Goal: Task Accomplishment & Management: Complete application form

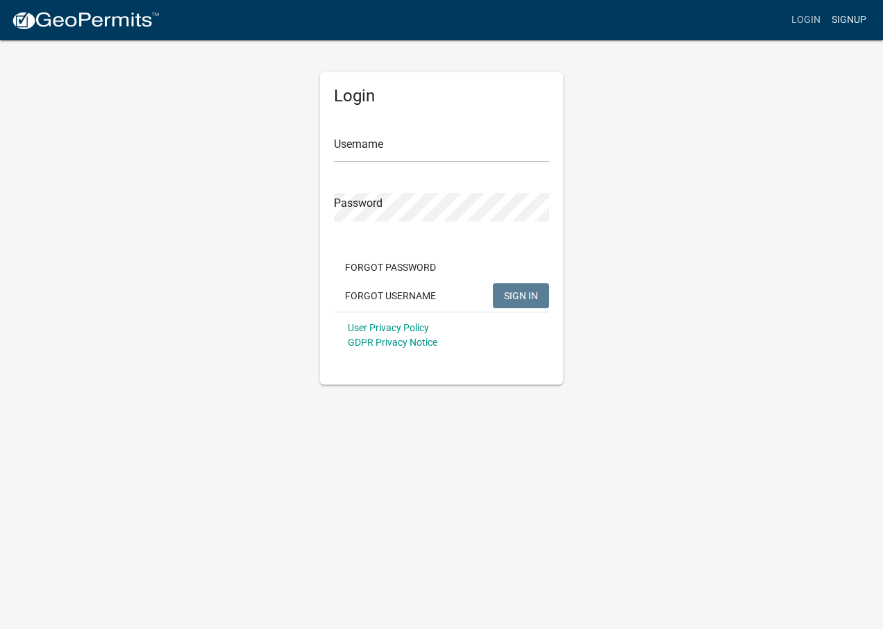
click at [840, 19] on link "Signup" at bounding box center [849, 20] width 46 height 26
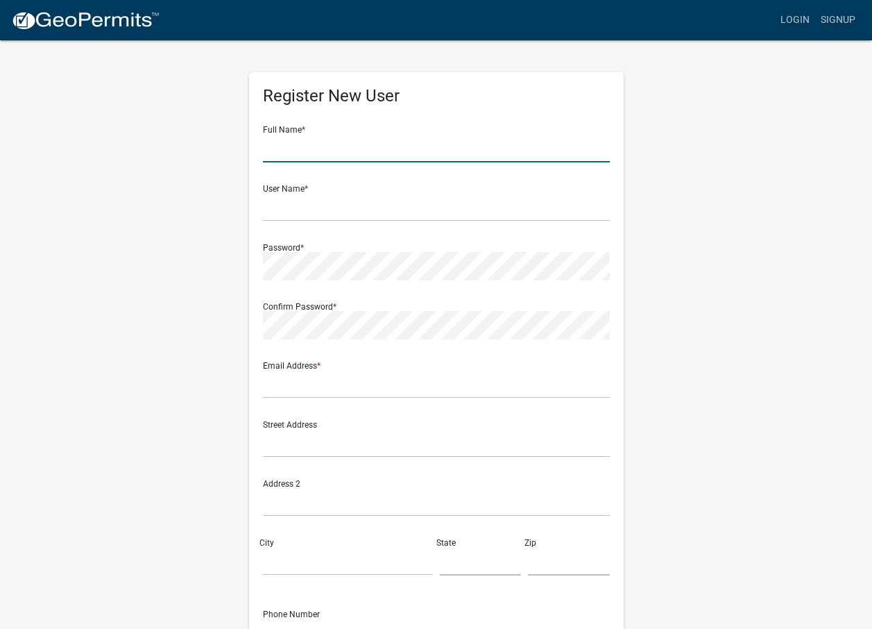
click at [306, 146] on input "text" at bounding box center [436, 148] width 347 height 28
type input "Laura A yarbro"
type input "[EMAIL_ADDRESS][DOMAIN_NAME]"
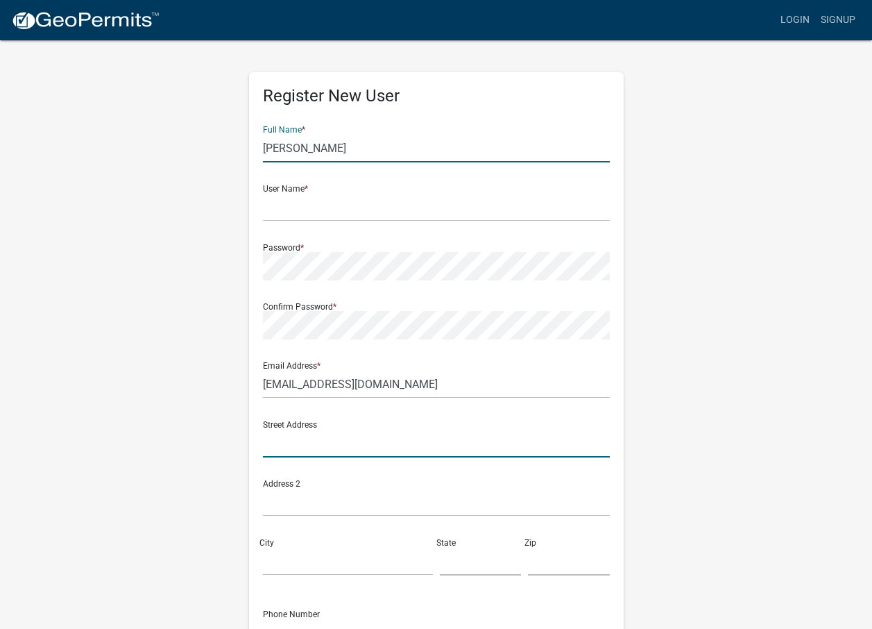
type input "[STREET_ADDRESS]"
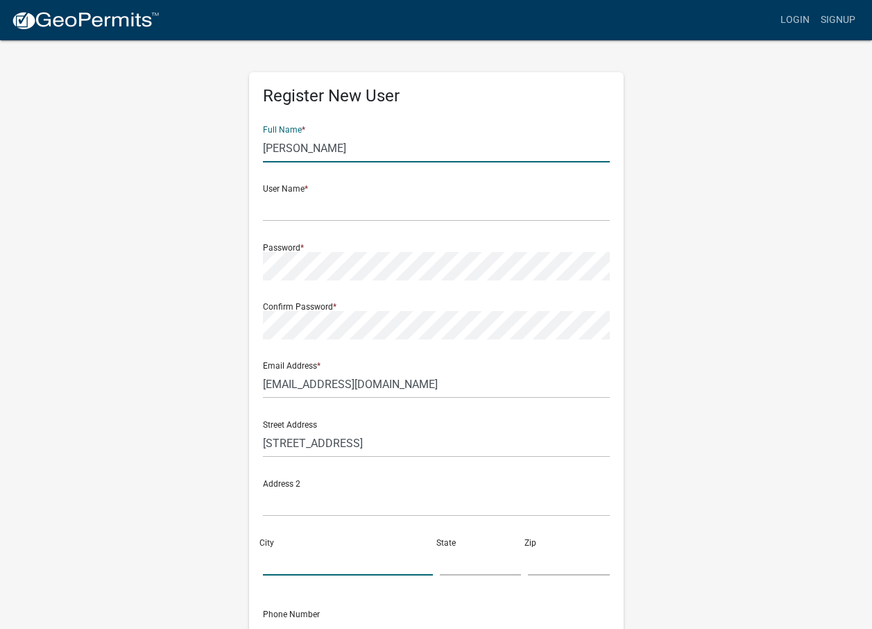
type input "Dinuba"
type input "CA"
type input "93618"
type input "5592891595"
click at [362, 151] on input "Laura A yarbro" at bounding box center [436, 148] width 347 height 28
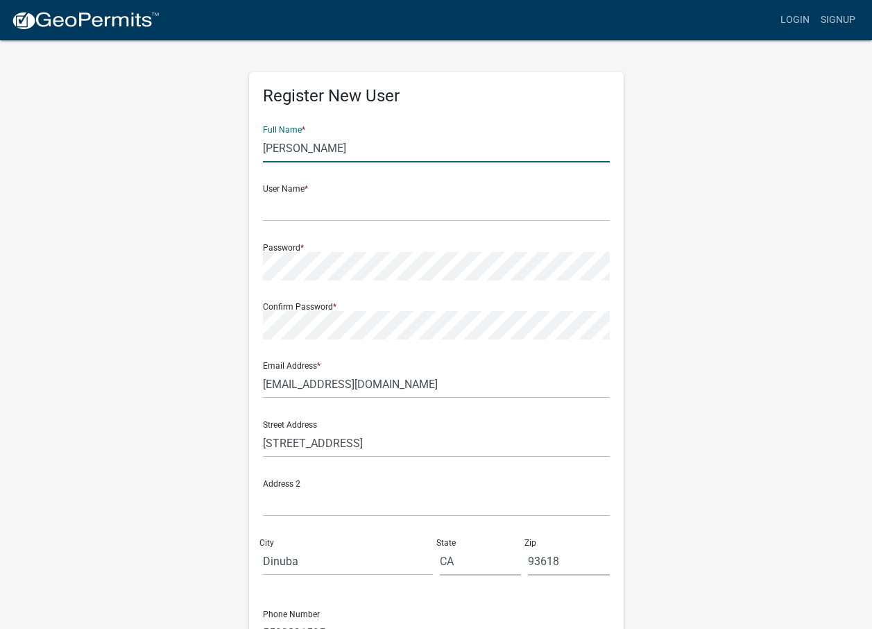
type input "[PERSON_NAME]"
click at [285, 206] on input "text" at bounding box center [436, 207] width 347 height 28
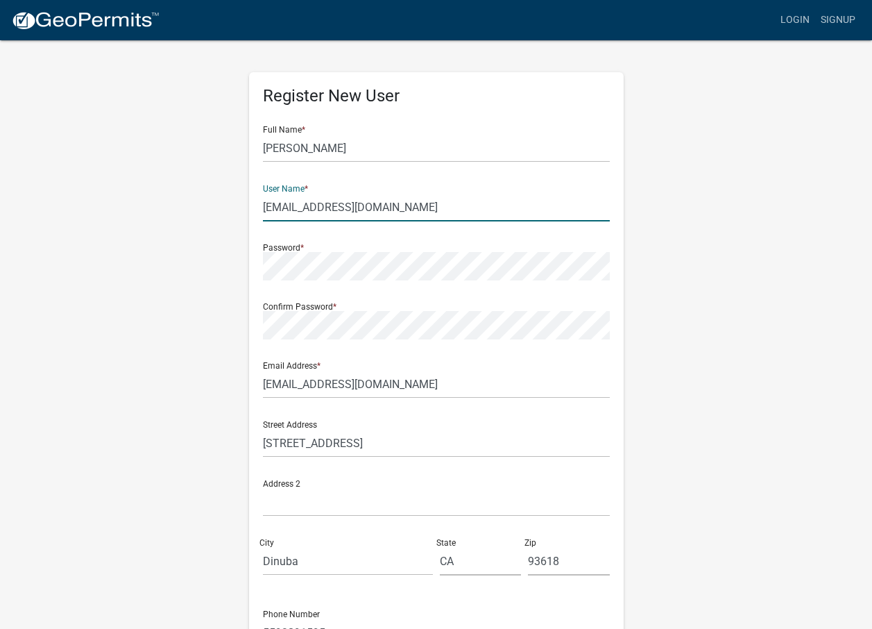
type input "[EMAIL_ADDRESS][DOMAIN_NAME]"
click at [376, 202] on input "[EMAIL_ADDRESS][DOMAIN_NAME]" at bounding box center [436, 207] width 347 height 28
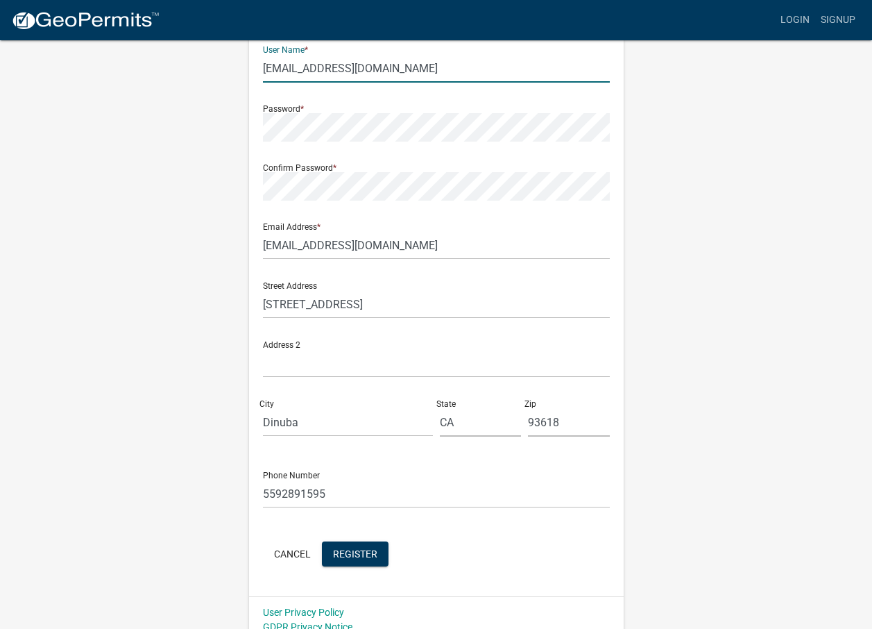
scroll to position [153, 0]
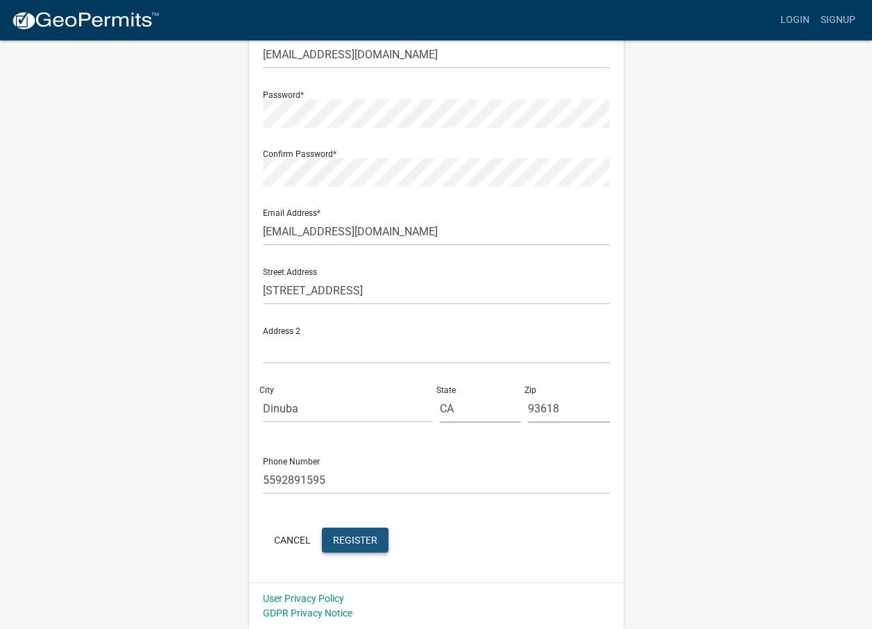
click at [337, 534] on span "Register" at bounding box center [355, 539] width 44 height 11
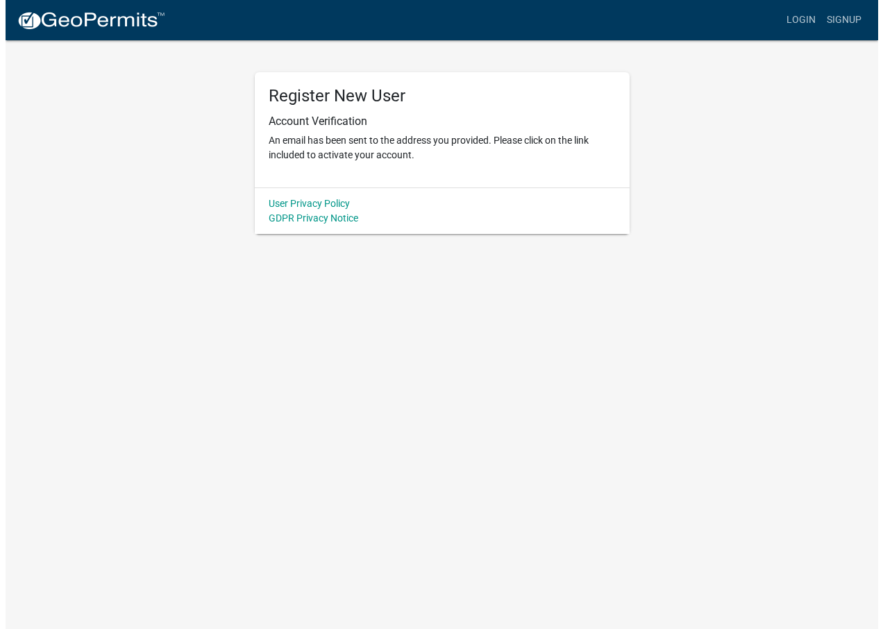
scroll to position [0, 0]
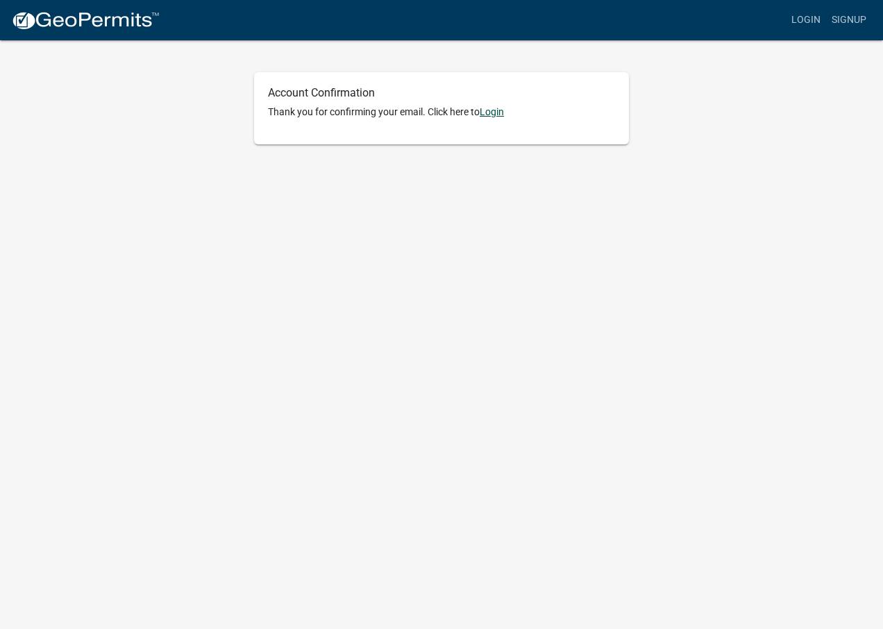
click at [499, 114] on link "Login" at bounding box center [491, 111] width 24 height 11
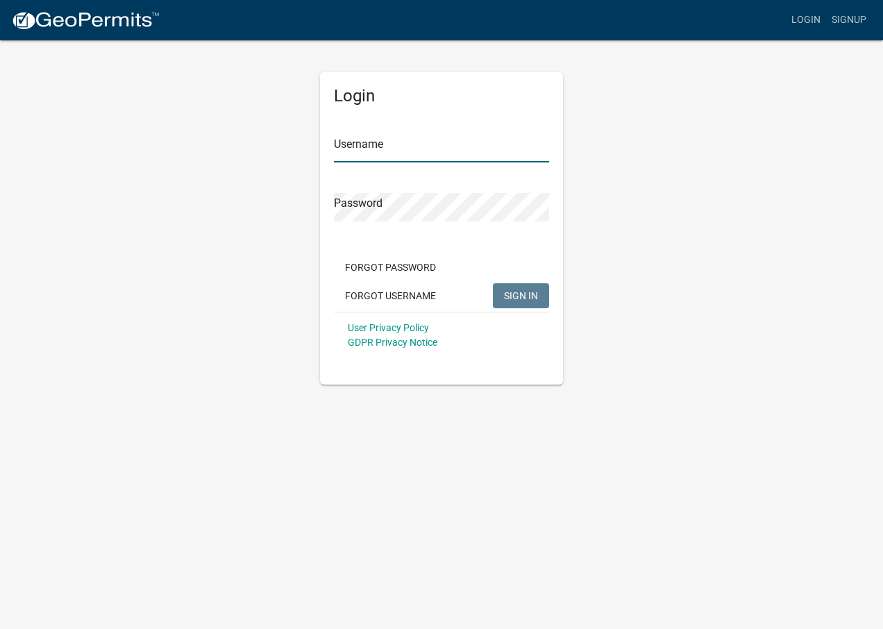
type input "[EMAIL_ADDRESS][DOMAIN_NAME]"
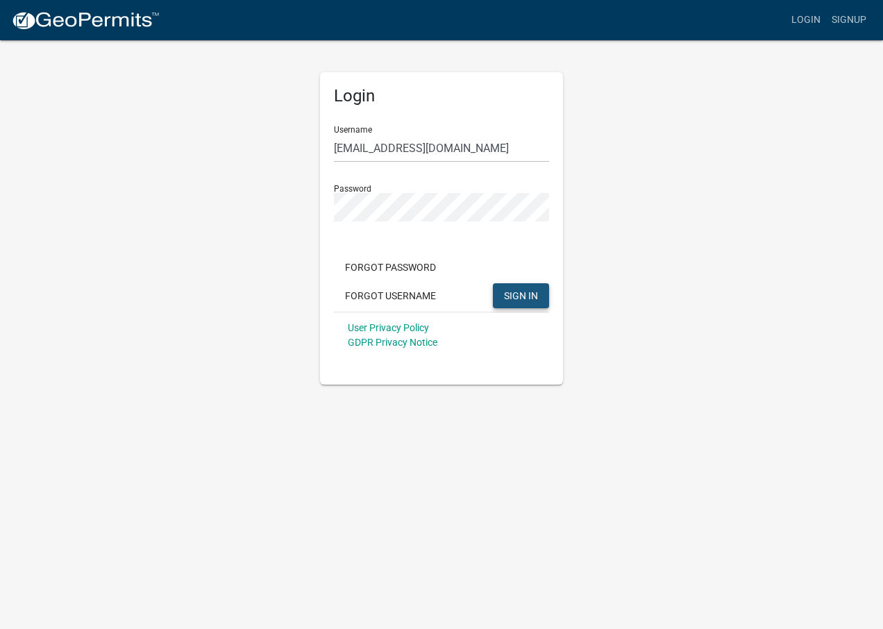
click at [511, 302] on button "SIGN IN" at bounding box center [521, 295] width 56 height 25
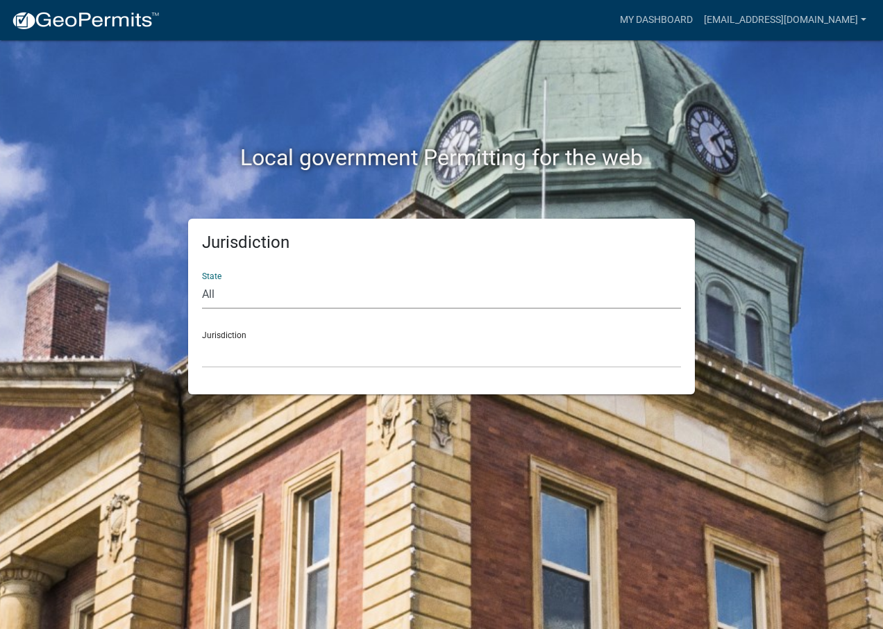
click at [511, 302] on select "All Colorado Georgia Indiana Iowa Kansas Minnesota Ohio South Carolina Wisconsin" at bounding box center [441, 294] width 479 height 28
select select "[US_STATE]"
click at [202, 280] on select "All Colorado Georgia Indiana Iowa Kansas Minnesota Ohio South Carolina Wisconsin" at bounding box center [441, 294] width 479 height 28
click at [281, 362] on select "City of Charlestown, Indiana City of Jeffersonville, Indiana City of Logansport…" at bounding box center [441, 353] width 479 height 28
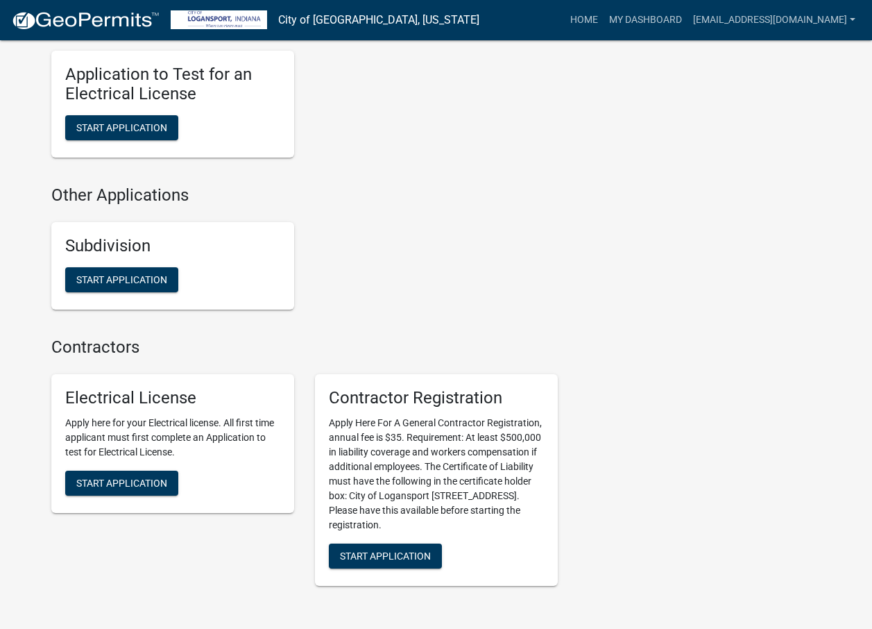
scroll to position [1380, 0]
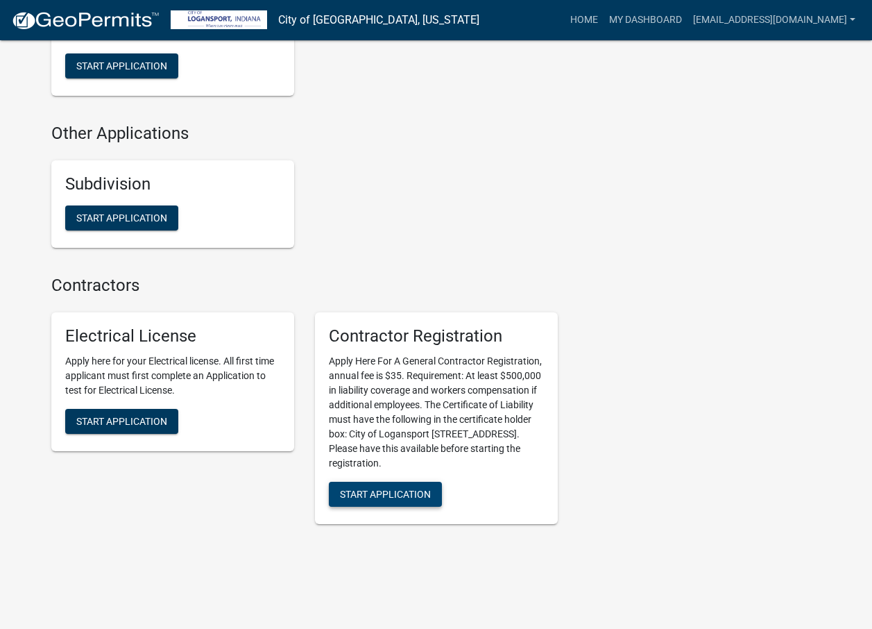
click at [375, 489] on span "Start Application" at bounding box center [385, 494] width 91 height 11
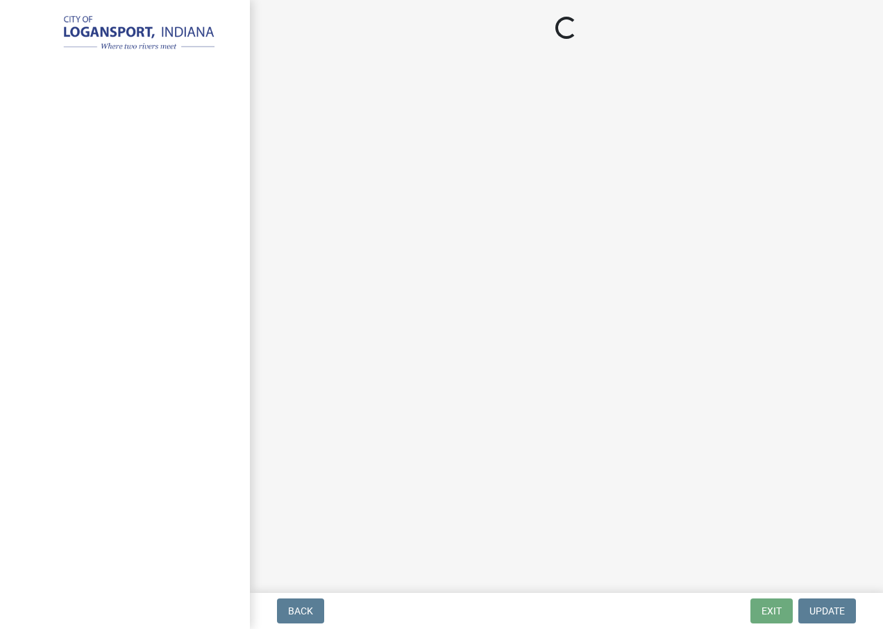
select select "CA"
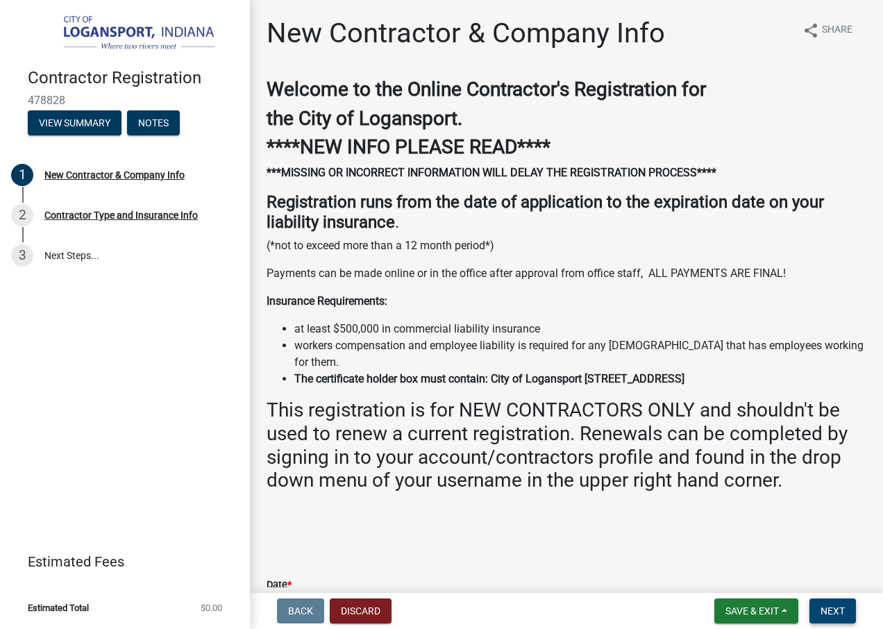
click at [843, 613] on span "Next" at bounding box center [832, 610] width 24 height 11
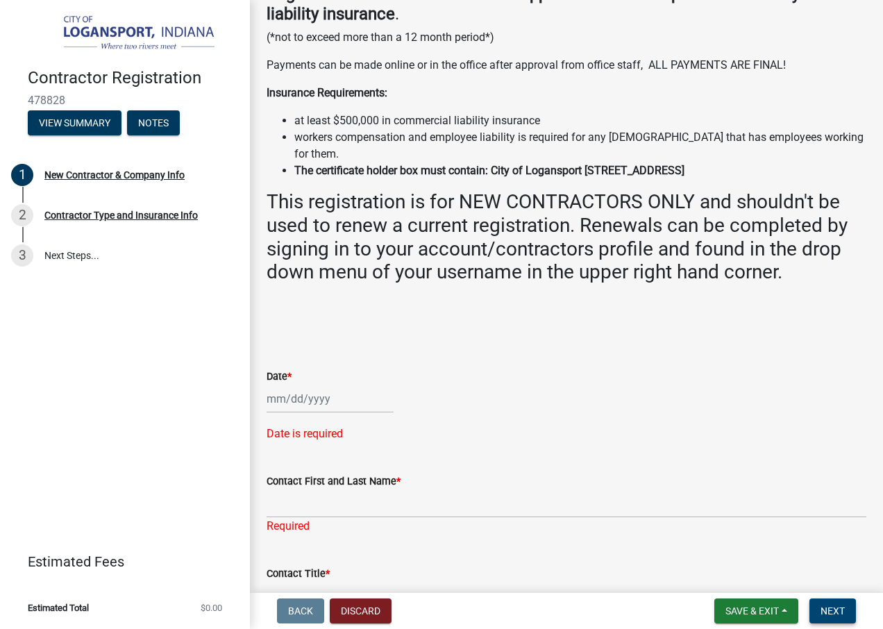
scroll to position [278, 0]
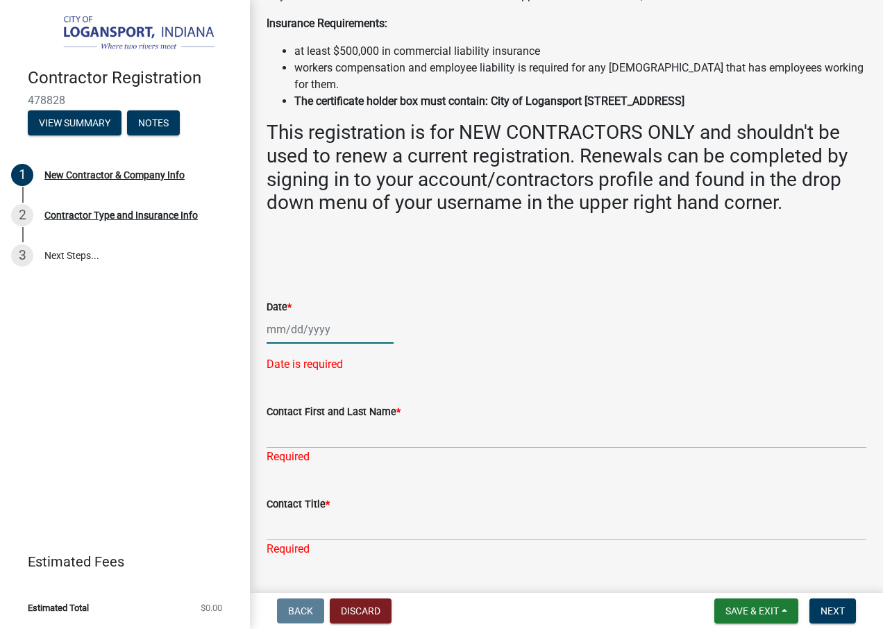
click at [310, 316] on div at bounding box center [329, 329] width 127 height 28
select select "9"
select select "2025"
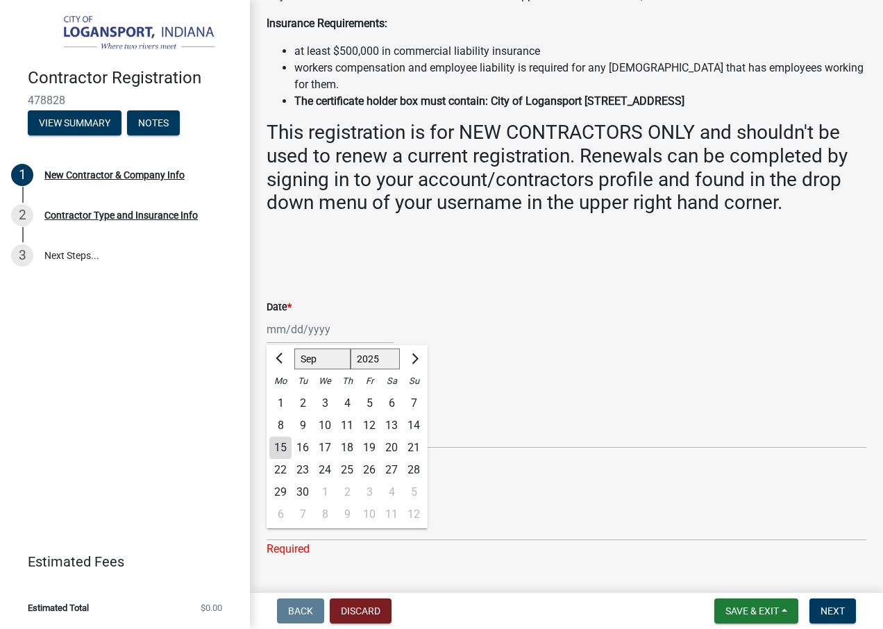
click at [280, 436] on div "15" at bounding box center [280, 447] width 22 height 22
type input "09/15/2025"
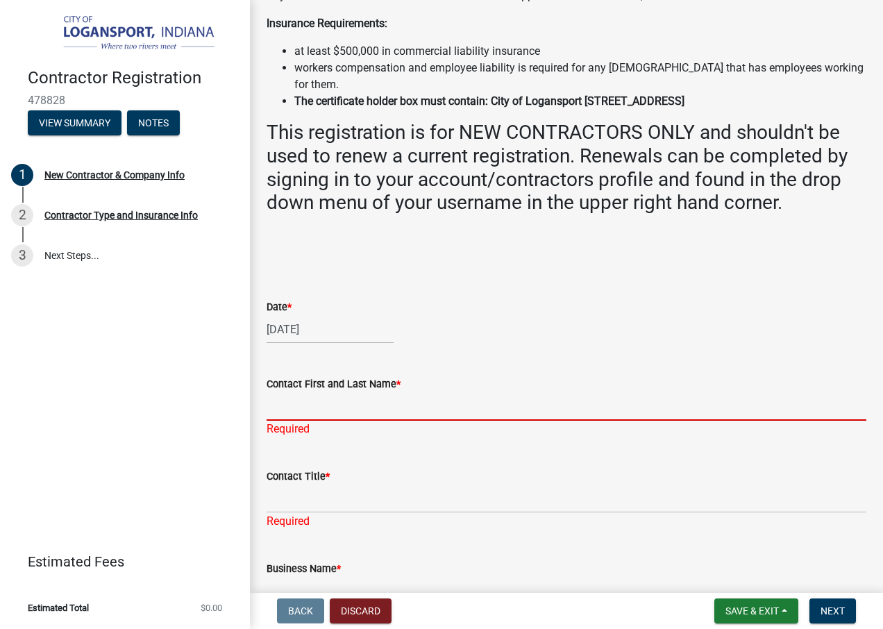
click at [297, 392] on input "Contact First and Last Name *" at bounding box center [566, 406] width 600 height 28
type input "Laura A yarbro"
type input "RCC"
type input "[STREET_ADDRESS]"
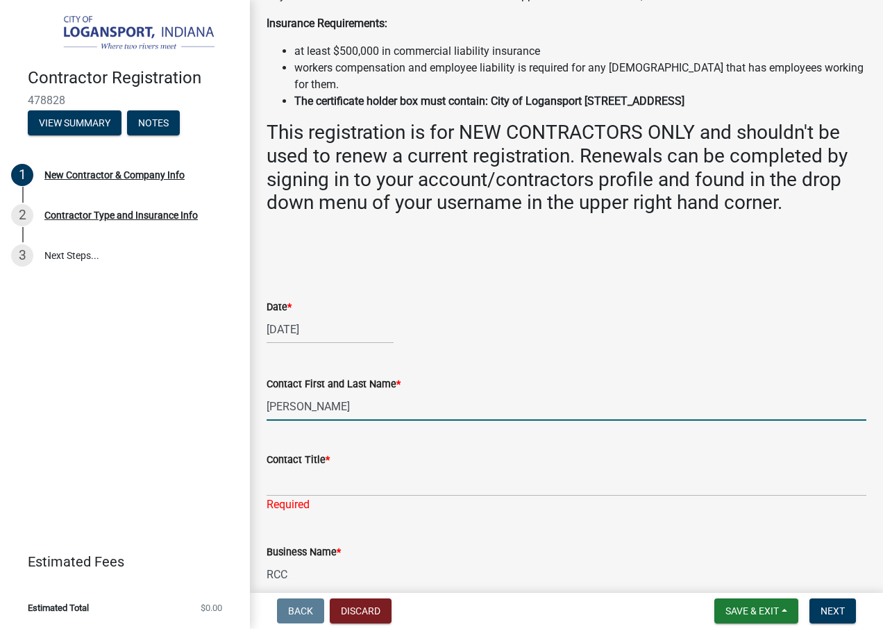
type input "[PERSON_NAME]"
click at [348, 468] on input "Contact Title *" at bounding box center [566, 482] width 600 height 28
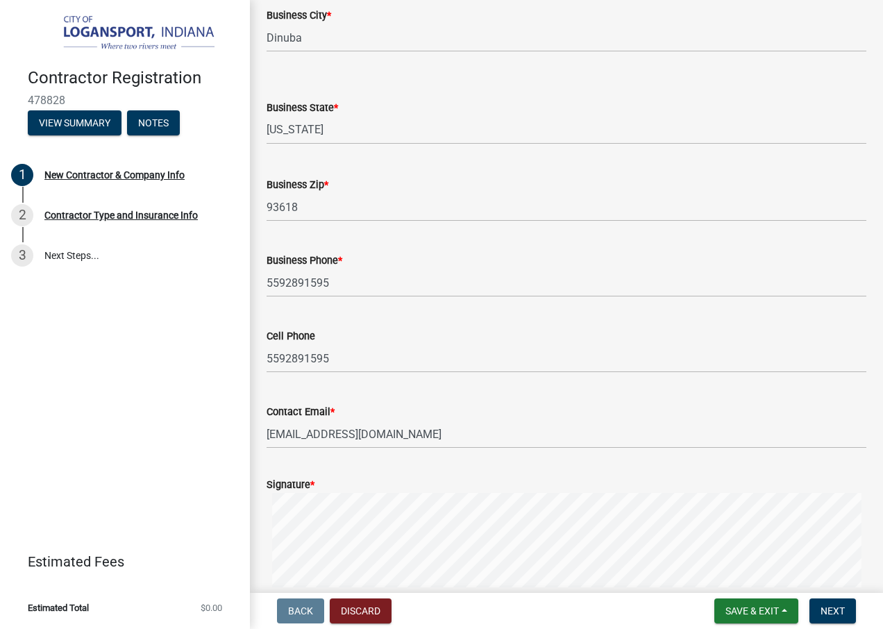
scroll to position [1110, 0]
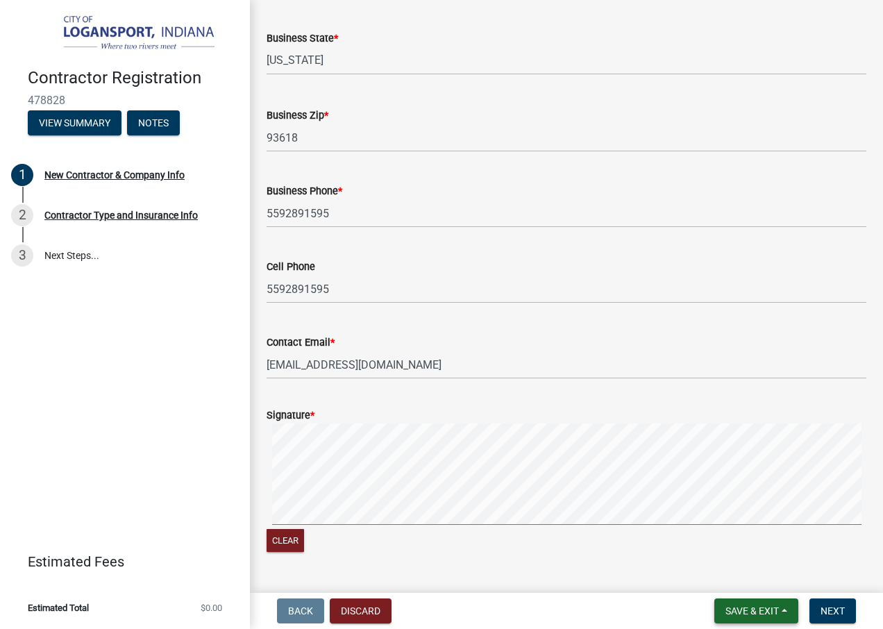
type input "manager"
click at [729, 606] on span "Save & Exit" at bounding box center [751, 610] width 53 height 11
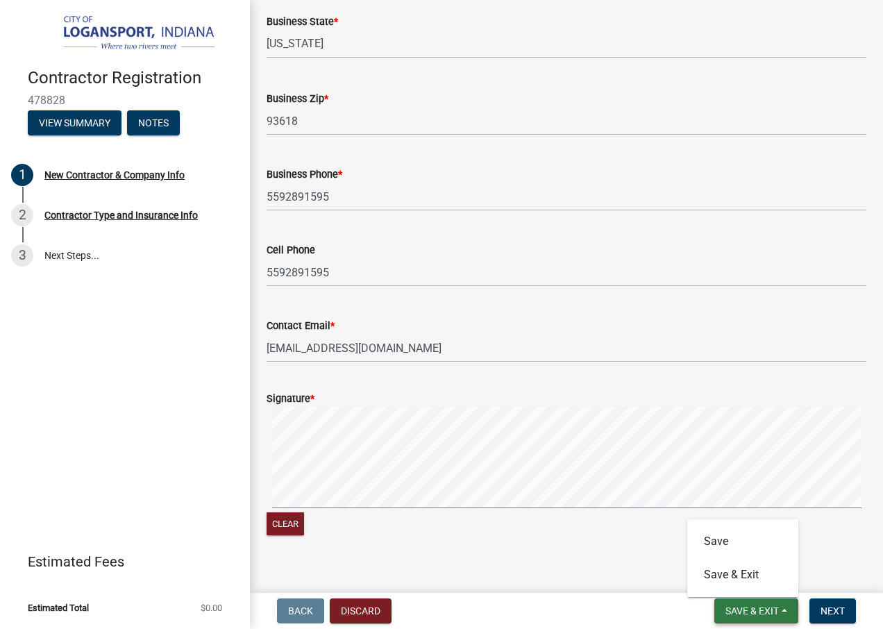
scroll to position [1094, 0]
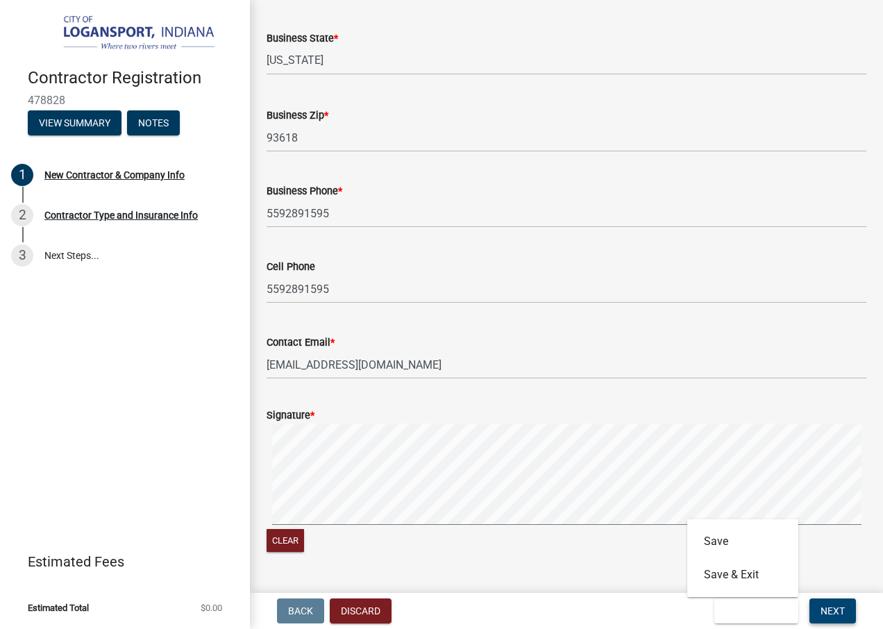
click at [844, 606] on span "Next" at bounding box center [832, 610] width 24 height 11
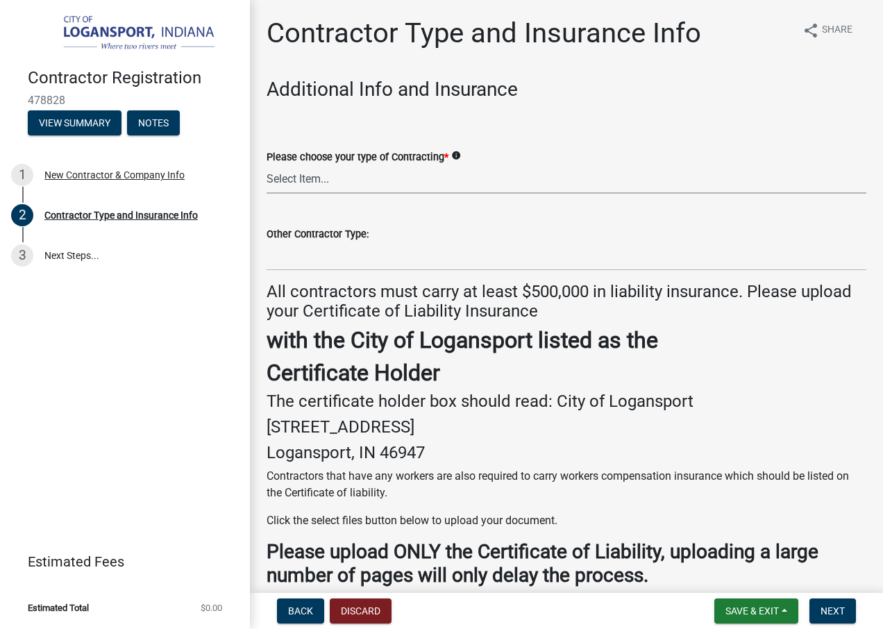
click at [315, 178] on select "Select Item... Plumber General HVAC Roofer Tree Service Demo Other" at bounding box center [566, 179] width 600 height 28
click at [266, 165] on select "Select Item... Plumber General HVAC Roofer Tree Service Demo Other" at bounding box center [566, 179] width 600 height 28
select select "59ca3136-e07f-4996-a1bb-2b601bcdc5f6"
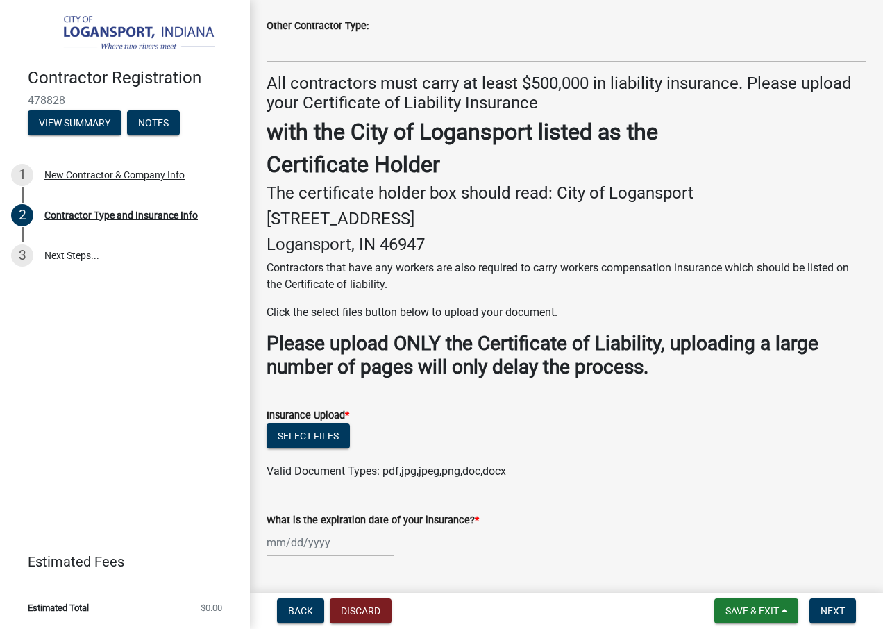
scroll to position [402, 0]
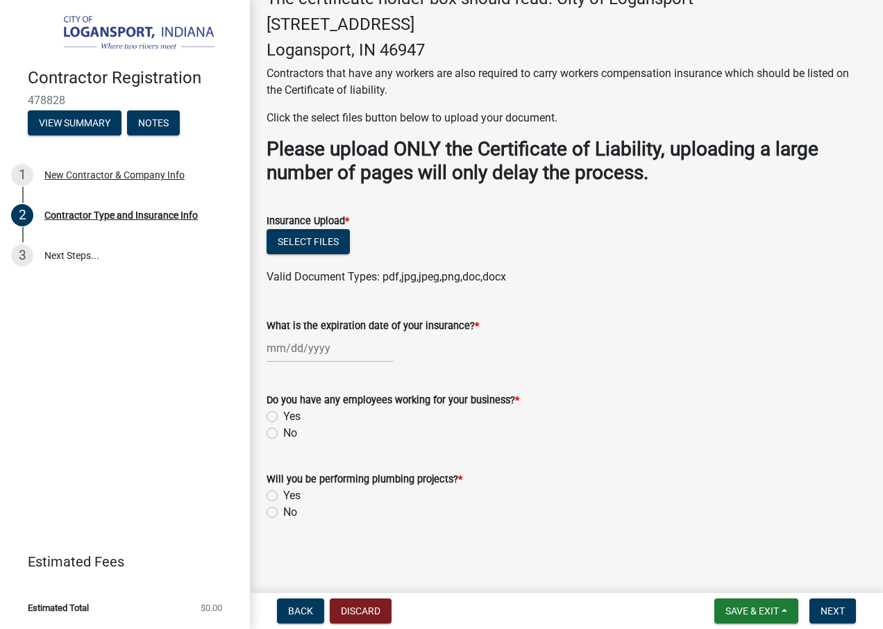
click at [283, 414] on label "Yes" at bounding box center [291, 416] width 17 height 17
click at [283, 414] on input "Yes" at bounding box center [287, 412] width 9 height 9
radio input "true"
click at [283, 514] on label "No" at bounding box center [290, 512] width 14 height 17
click at [283, 513] on input "No" at bounding box center [287, 508] width 9 height 9
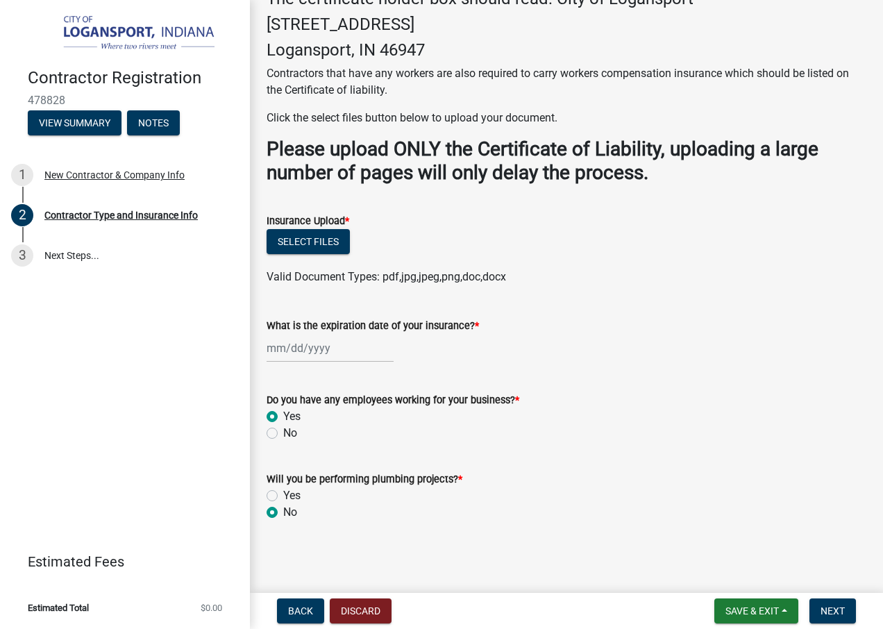
radio input "true"
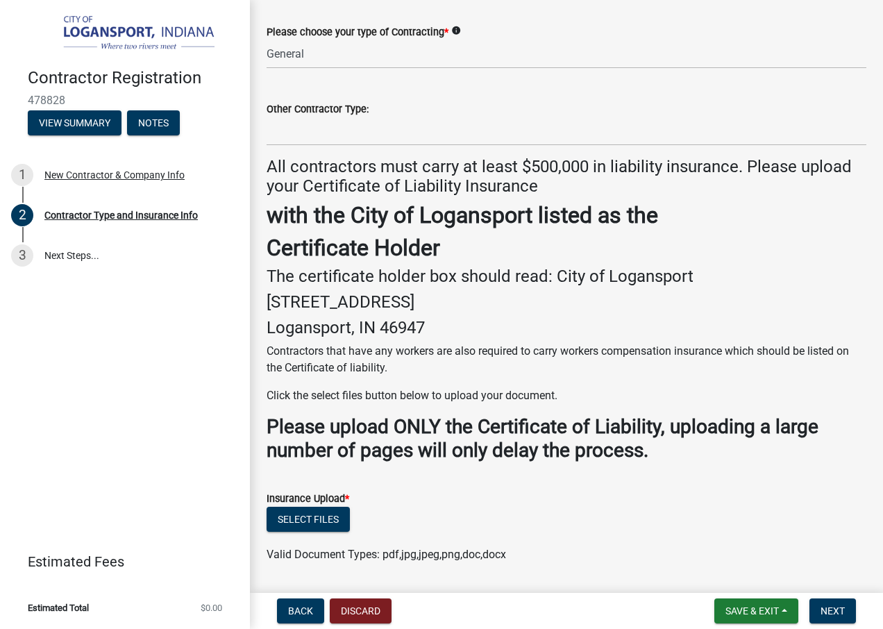
scroll to position [0, 0]
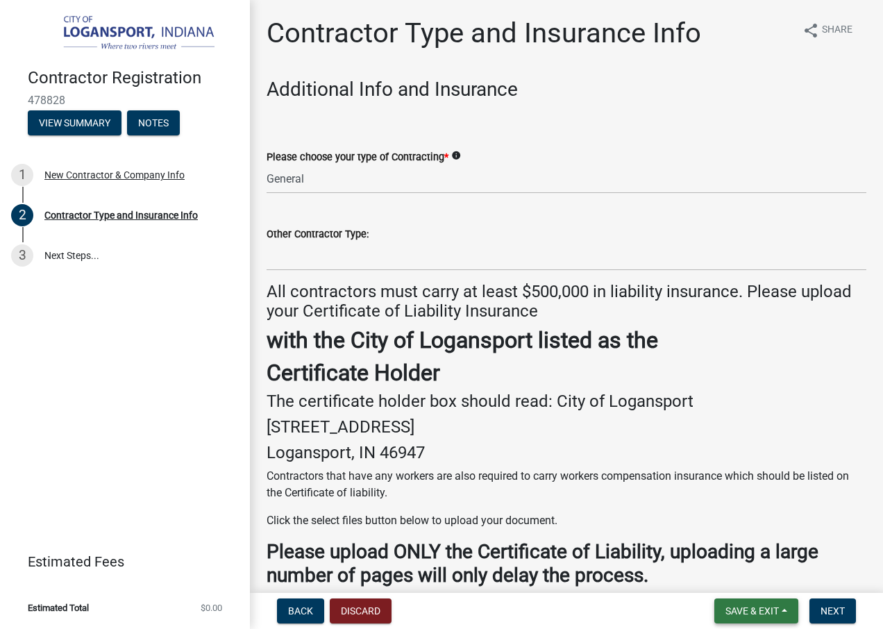
click at [747, 609] on span "Save & Exit" at bounding box center [751, 610] width 53 height 11
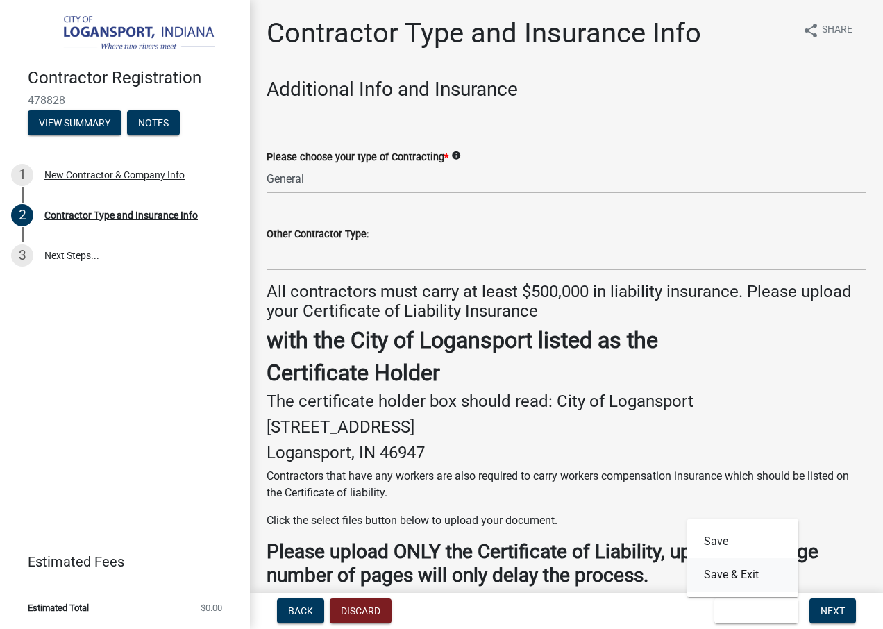
click at [720, 577] on button "Save & Exit" at bounding box center [742, 574] width 111 height 33
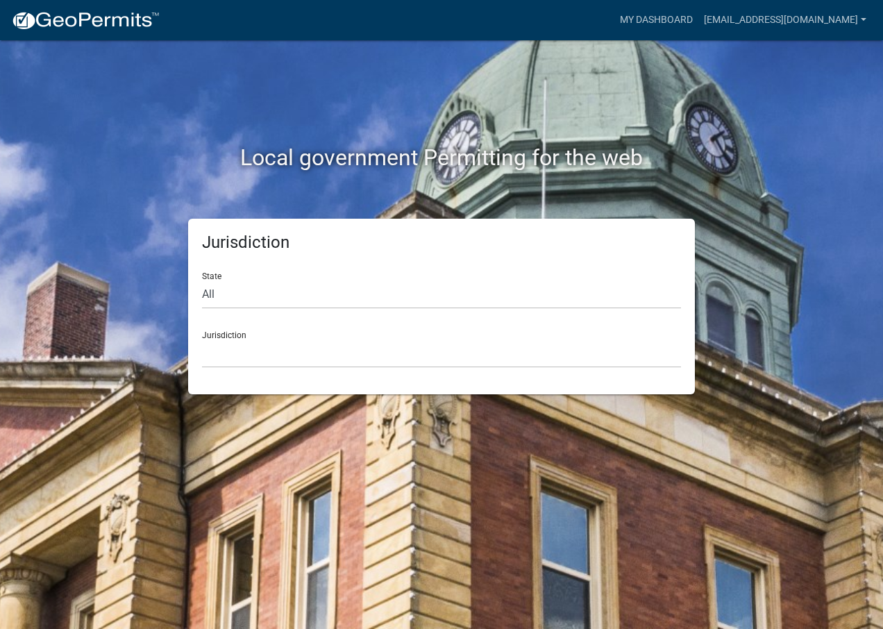
click at [236, 324] on div "Jurisdiction Custer County, Colorado Carroll County, Georgia Cook County, Georg…" at bounding box center [441, 344] width 479 height 48
click at [238, 341] on select "[GEOGRAPHIC_DATA], [US_STATE] [GEOGRAPHIC_DATA], [US_STATE][PERSON_NAME][GEOGRA…" at bounding box center [441, 353] width 479 height 28
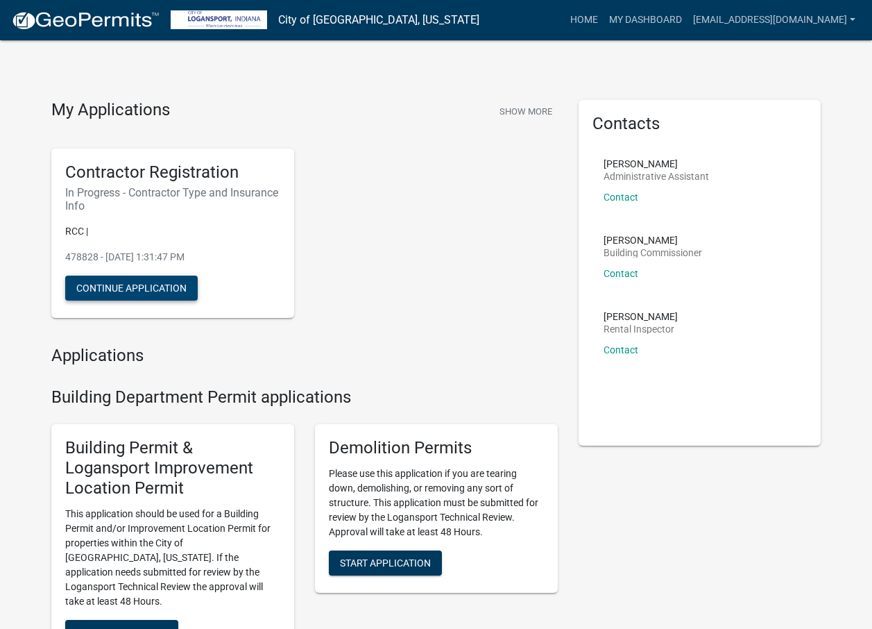
click at [97, 282] on button "Continue Application" at bounding box center [131, 287] width 133 height 25
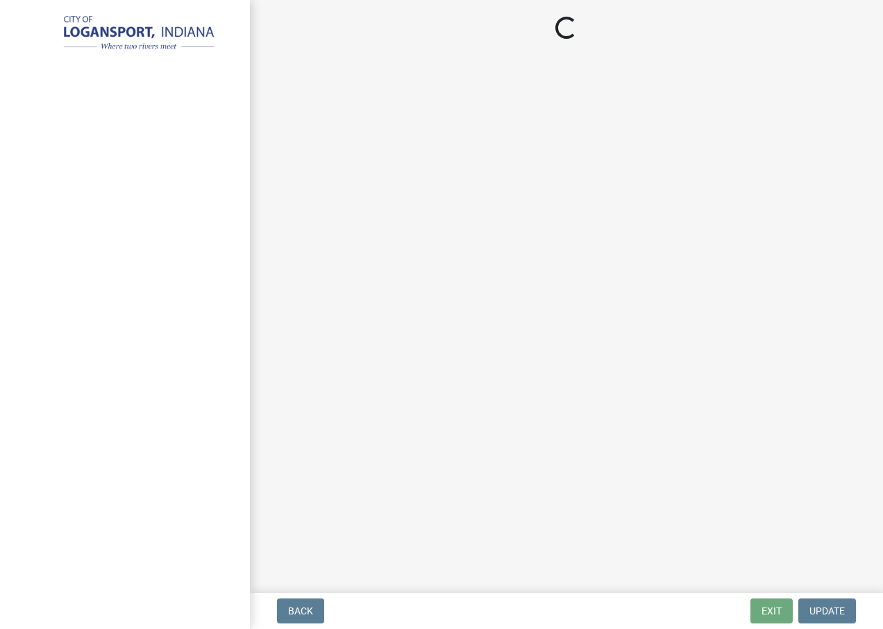
select select "59ca3136-e07f-4996-a1bb-2b601bcdc5f6"
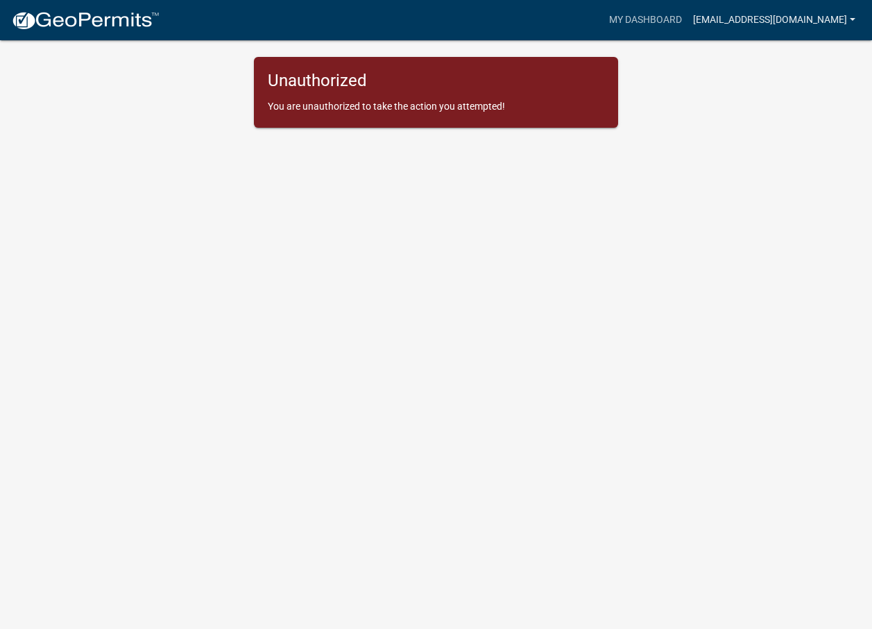
click at [810, 23] on link "[EMAIL_ADDRESS][DOMAIN_NAME]" at bounding box center [774, 20] width 173 height 26
click at [784, 59] on link "Account" at bounding box center [801, 56] width 119 height 33
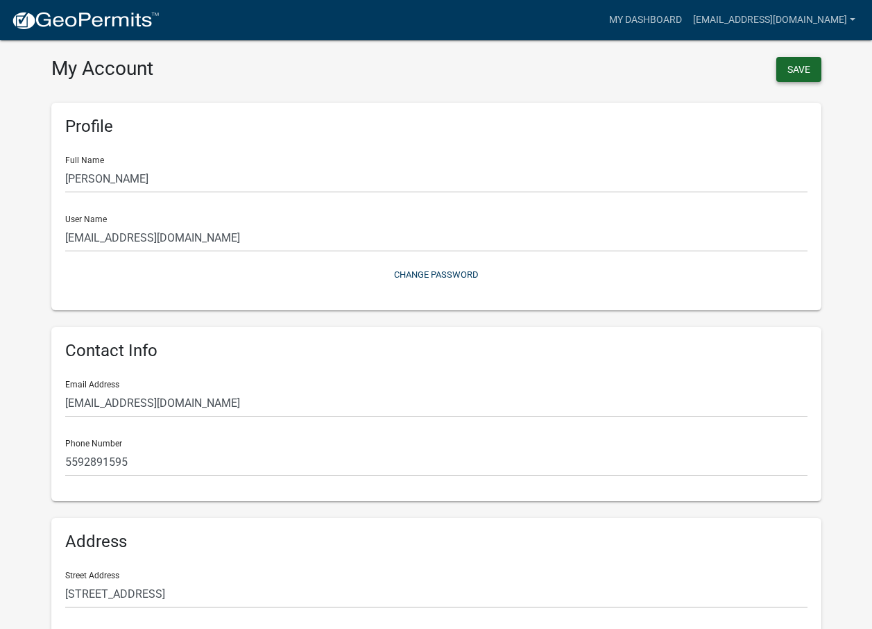
click at [812, 74] on button "Save" at bounding box center [798, 69] width 45 height 25
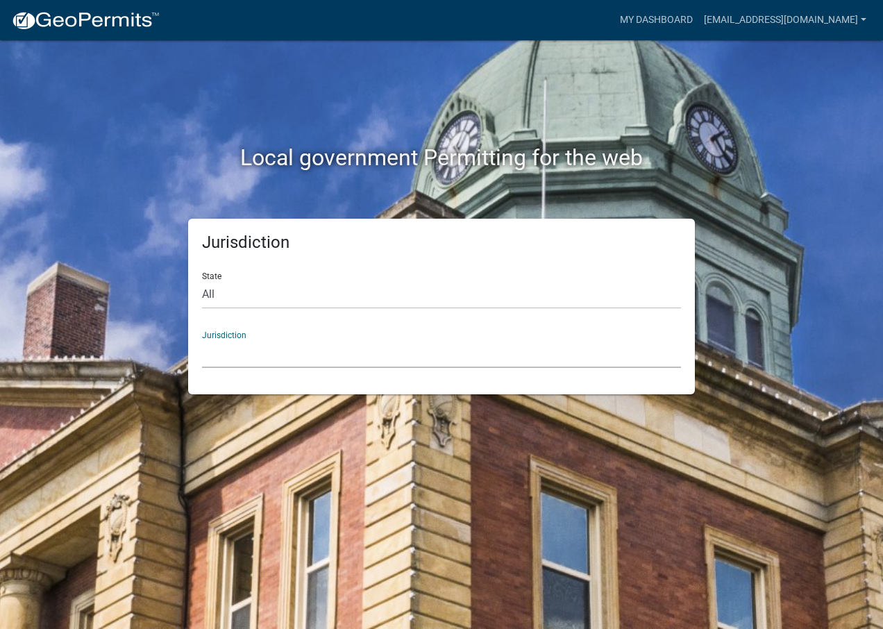
click at [309, 350] on select "[GEOGRAPHIC_DATA], [US_STATE] [GEOGRAPHIC_DATA], [US_STATE][PERSON_NAME][GEOGRA…" at bounding box center [441, 353] width 479 height 28
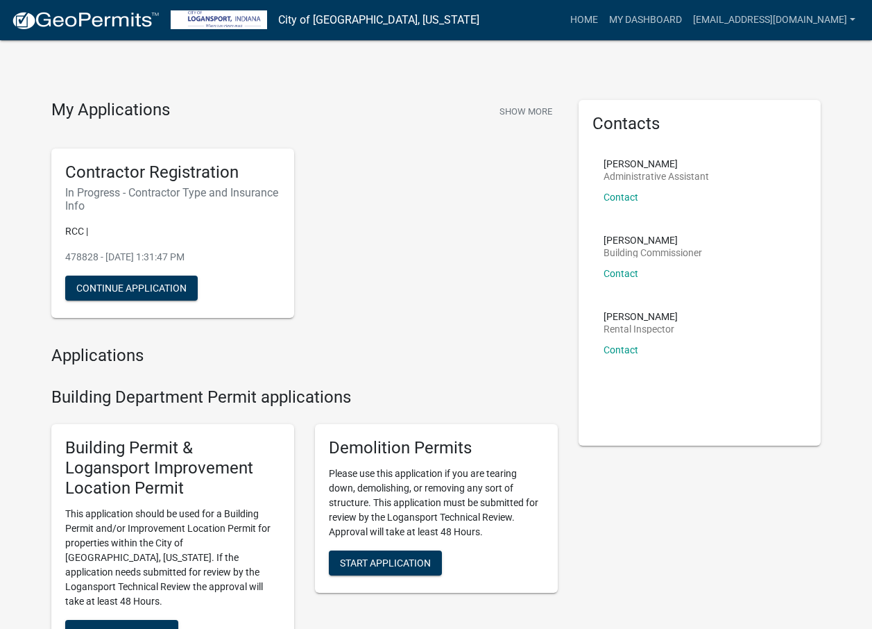
scroll to position [278, 0]
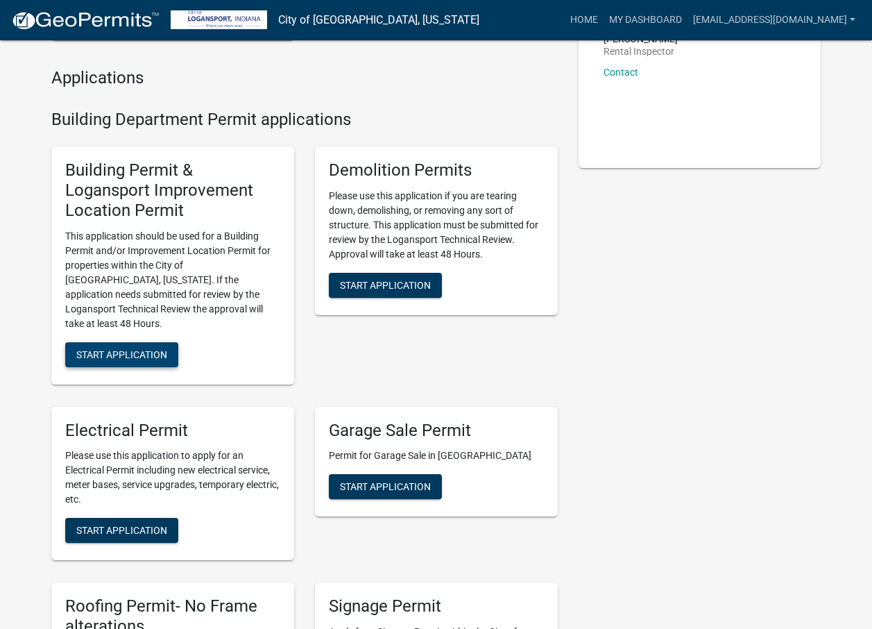
click at [114, 348] on span "Start Application" at bounding box center [121, 353] width 91 height 11
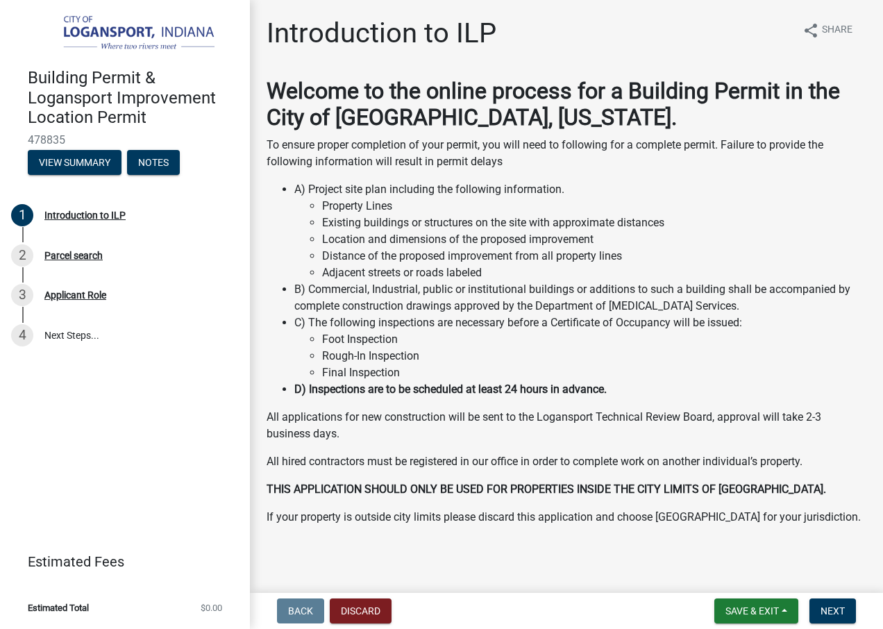
scroll to position [3, 0]
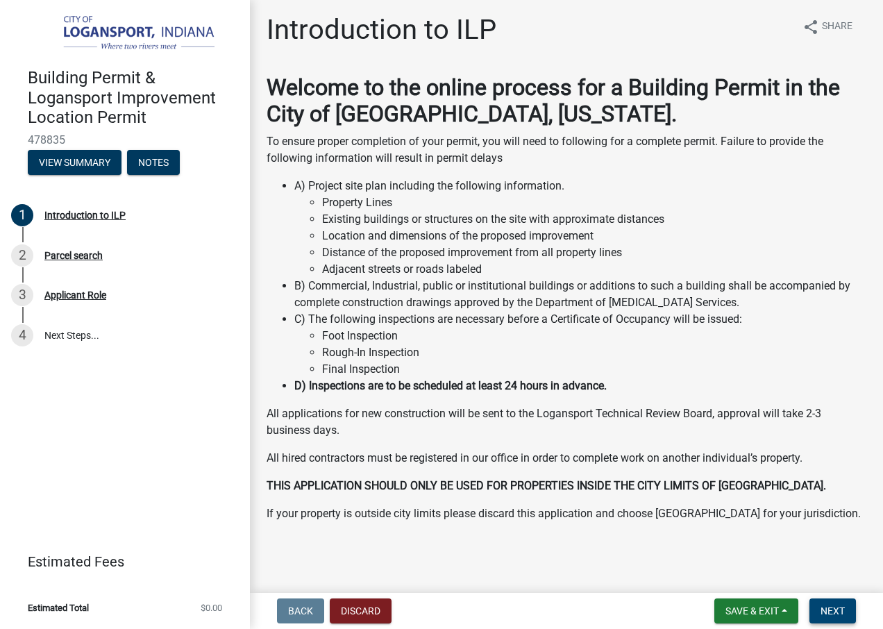
click at [826, 614] on span "Next" at bounding box center [832, 610] width 24 height 11
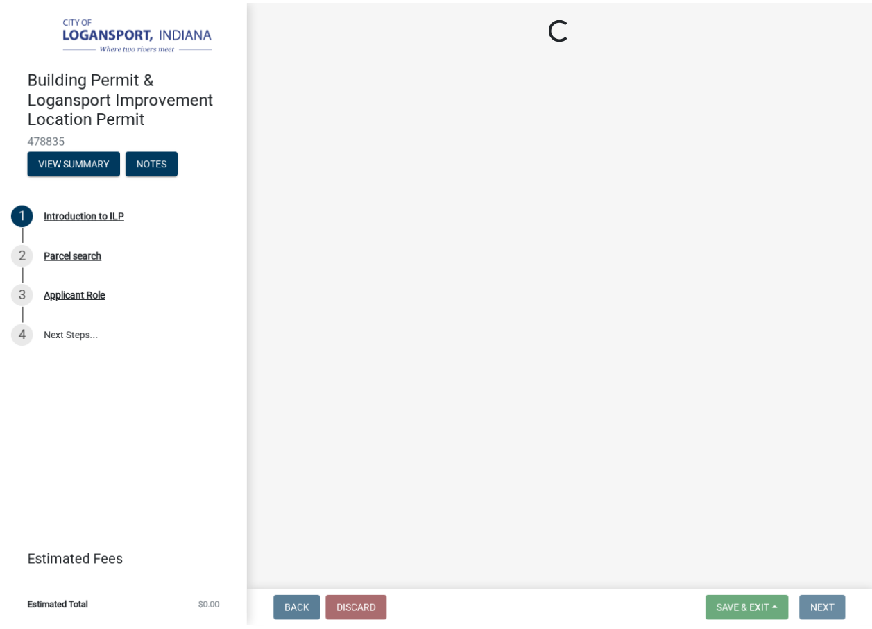
scroll to position [0, 0]
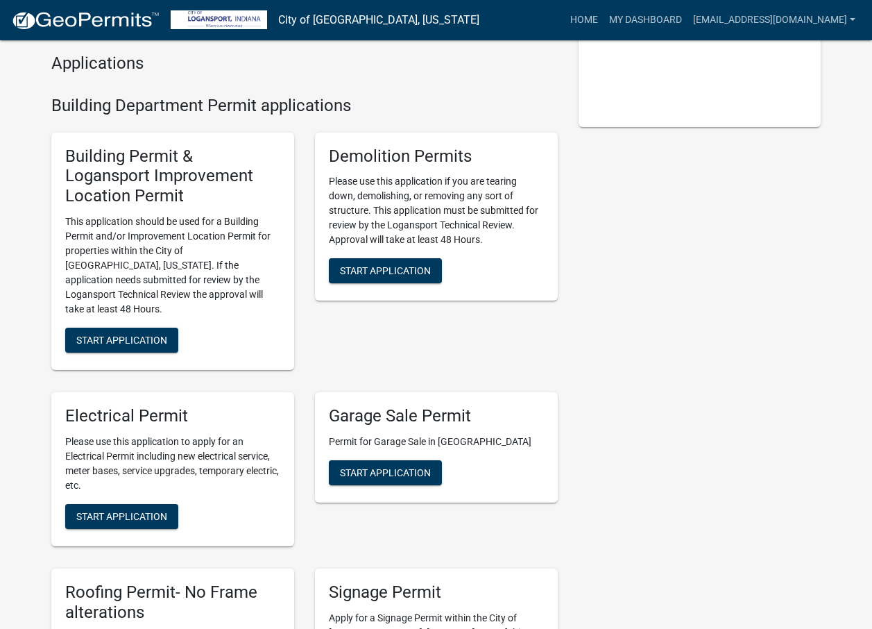
scroll to position [41, 0]
